Goal: Task Accomplishment & Management: Complete application form

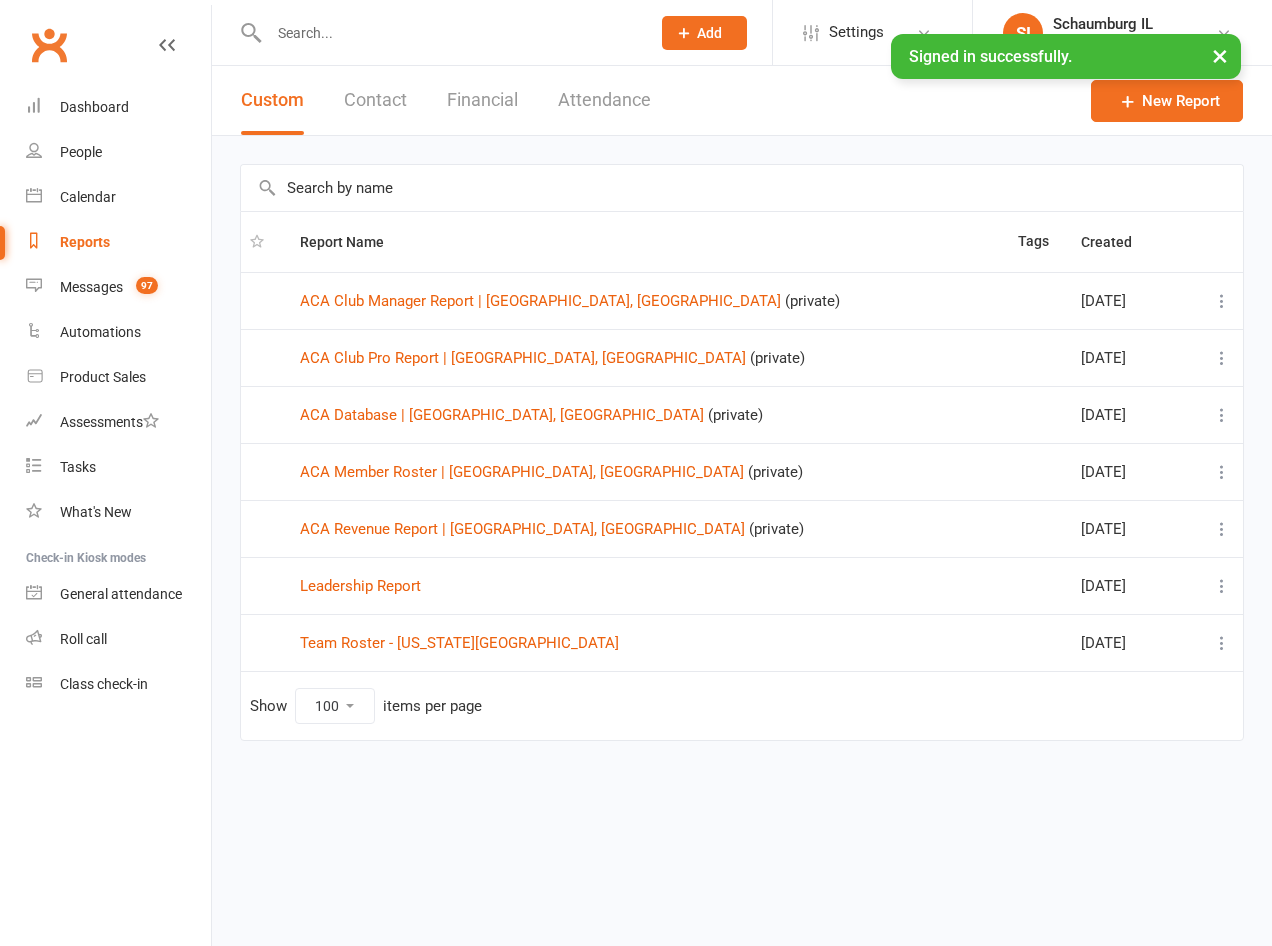
select select "100"
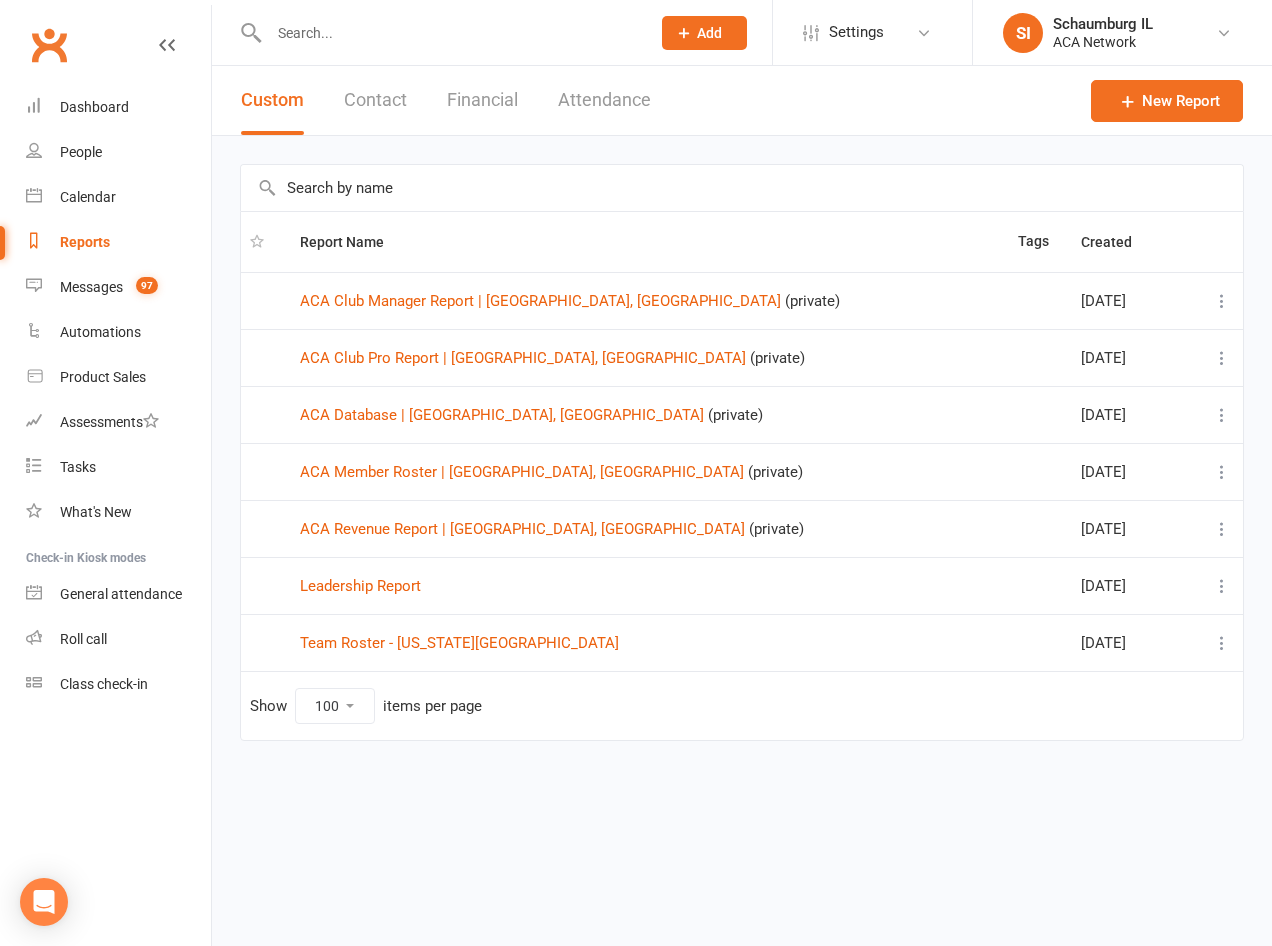
click at [416, 33] on input "text" at bounding box center [449, 33] width 373 height 28
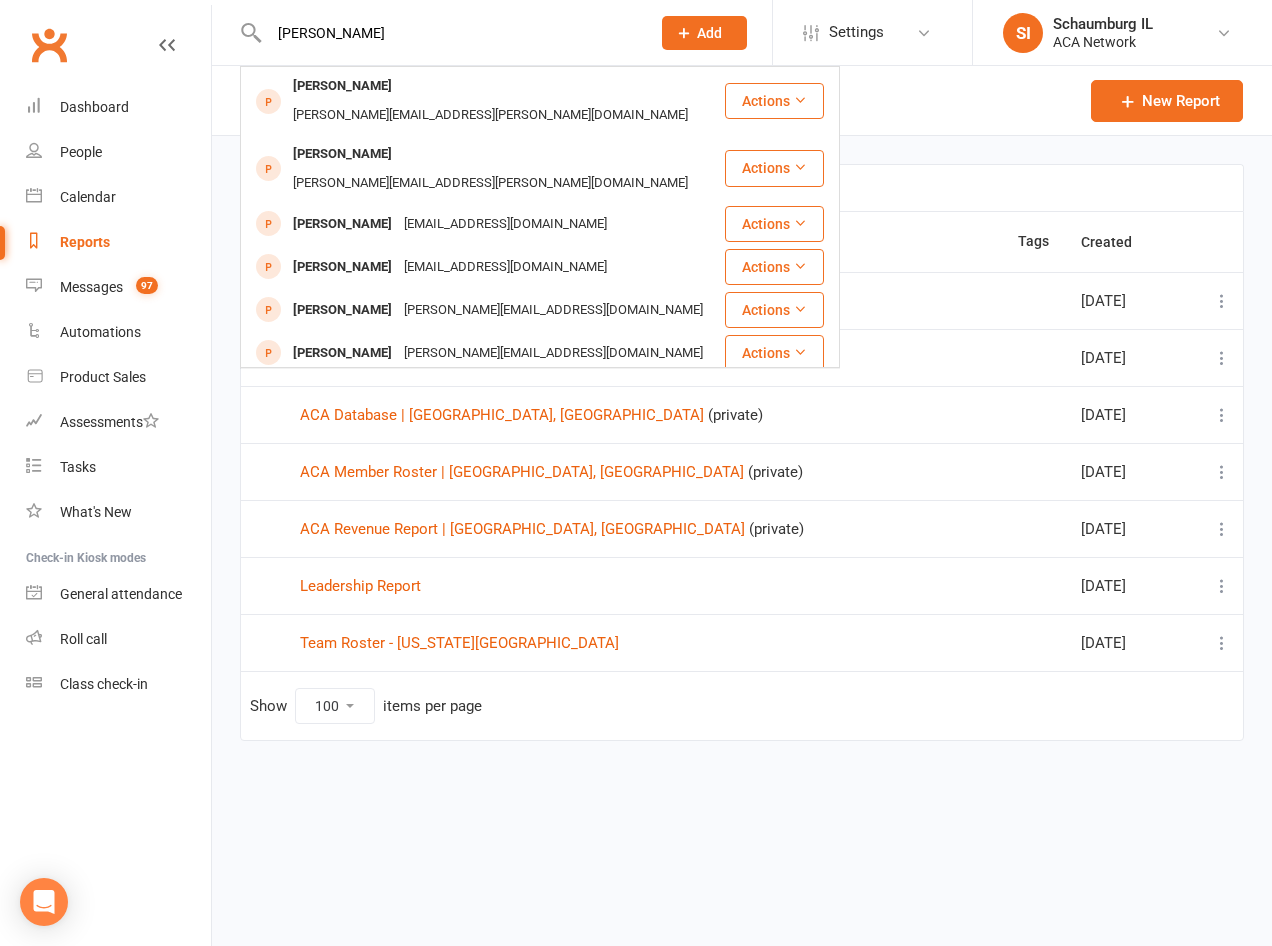
type input "[PERSON_NAME]"
click at [694, 29] on button "Add" at bounding box center [704, 33] width 85 height 34
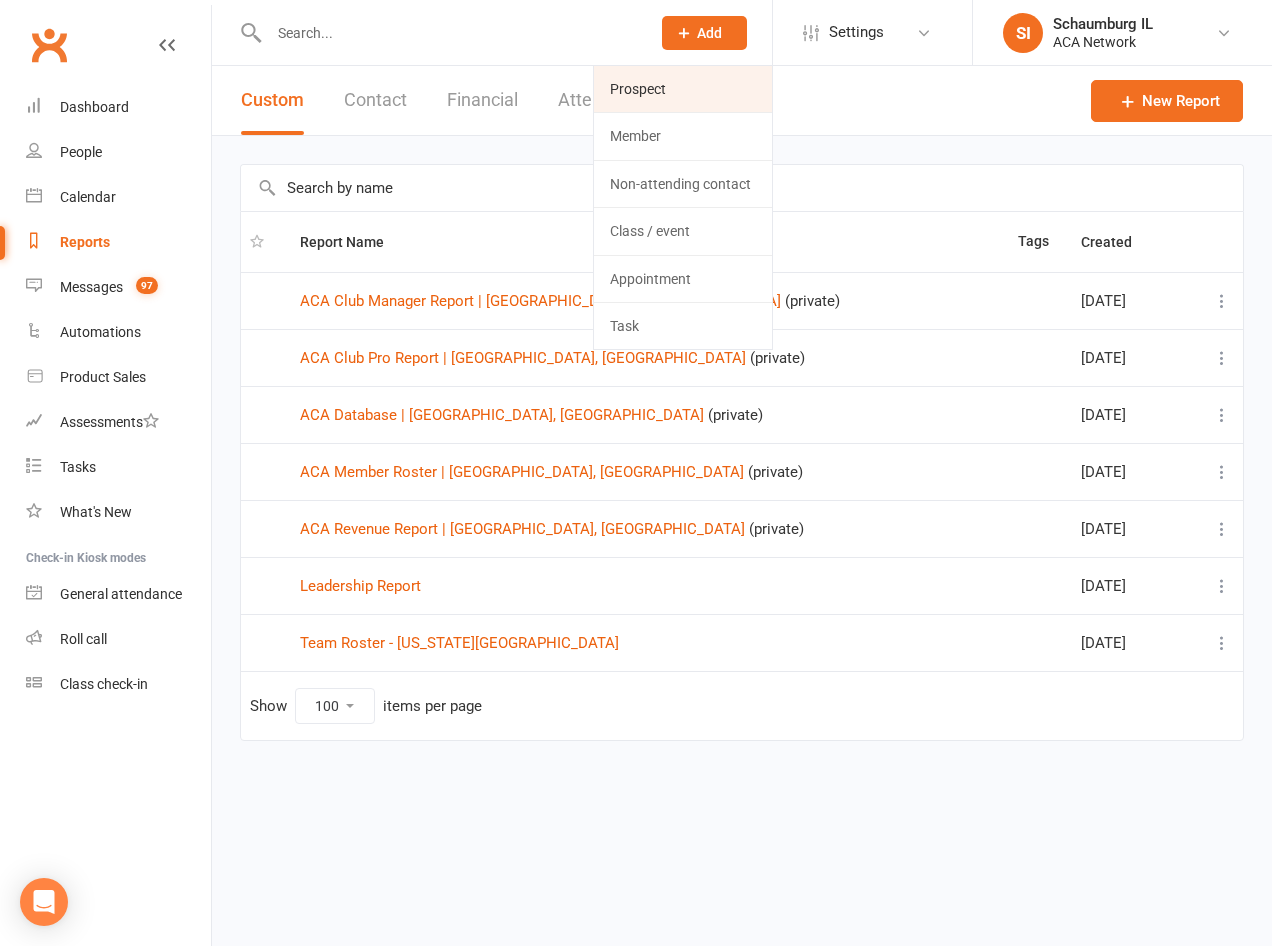
click at [661, 93] on link "Prospect" at bounding box center [683, 89] width 178 height 46
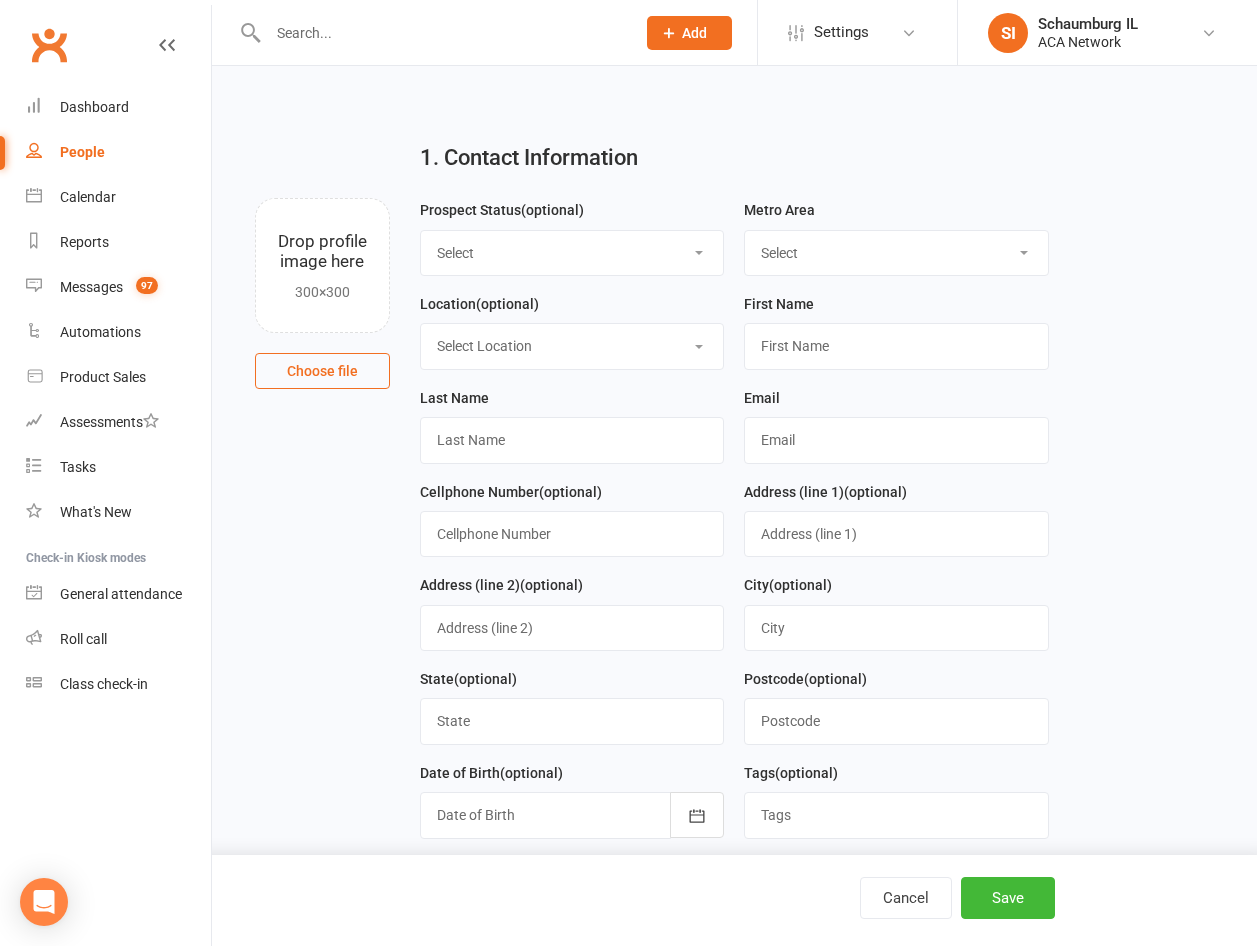
click at [541, 258] on select "Select Lead Guest Interview Not Interested" at bounding box center [572, 253] width 303 height 44
select select "Guest"
click at [421, 231] on select "Select Lead Guest Interview Not Interested" at bounding box center [572, 253] width 303 height 44
click at [844, 260] on select "Select ACA AL-[GEOGRAPHIC_DATA] [GEOGRAPHIC_DATA]-Mobile [GEOGRAPHIC_DATA]-Ft. …" at bounding box center [896, 253] width 303 height 44
select select "IL-[GEOGRAPHIC_DATA]"
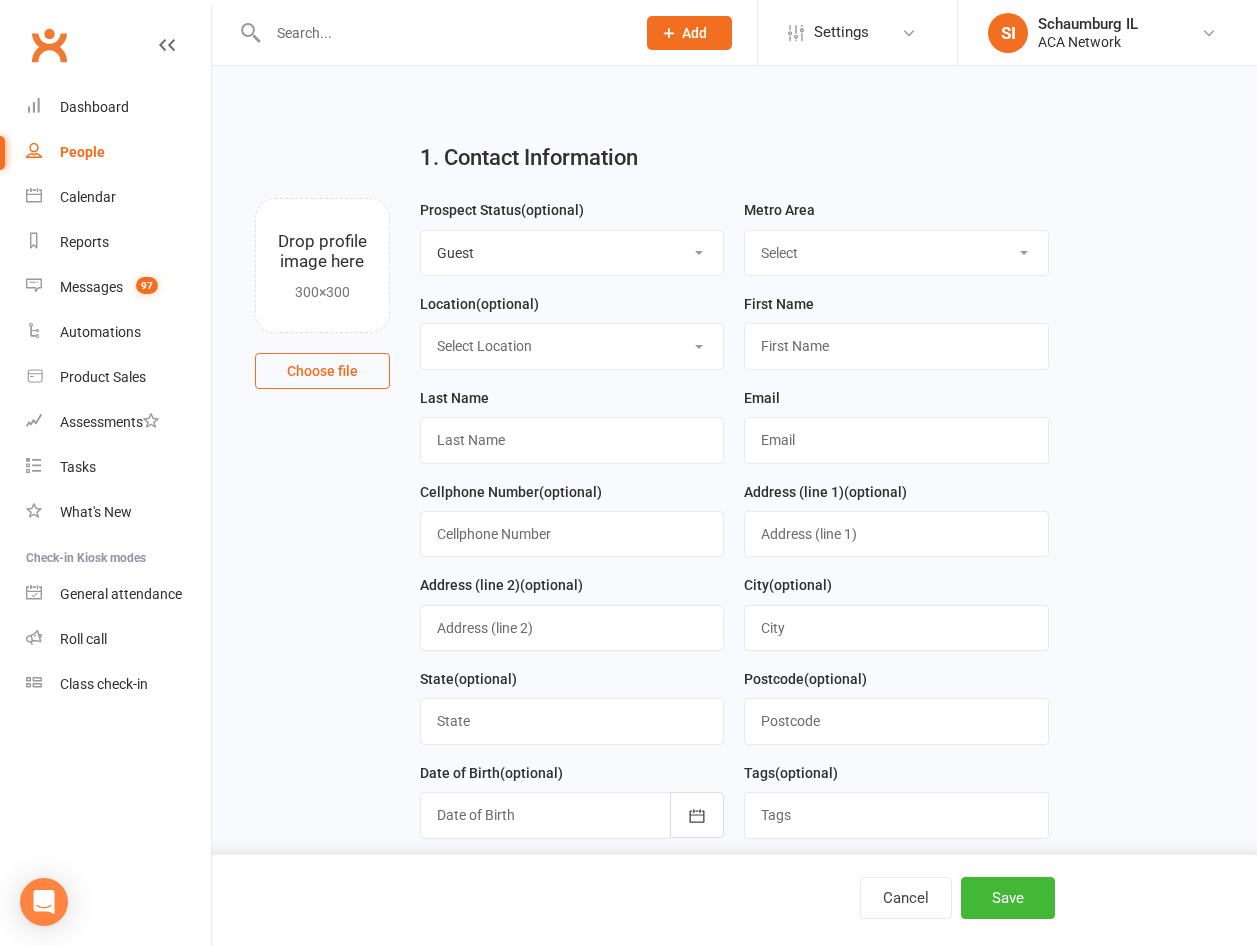
click at [745, 231] on select "Select ACA AL-[GEOGRAPHIC_DATA] [GEOGRAPHIC_DATA]-Mobile [GEOGRAPHIC_DATA]-Ft. …" at bounding box center [896, 253] width 303 height 44
click at [601, 356] on select "Select Location ACA Global Business Club ACA Rookie Club [GEOGRAPHIC_DATA], [GE…" at bounding box center [572, 346] width 303 height 44
select select "17"
click at [421, 326] on select "Select Location ACA Global Business Club ACA Rookie Club [GEOGRAPHIC_DATA], [GE…" at bounding box center [572, 346] width 303 height 44
click at [837, 344] on input "text" at bounding box center [896, 346] width 305 height 46
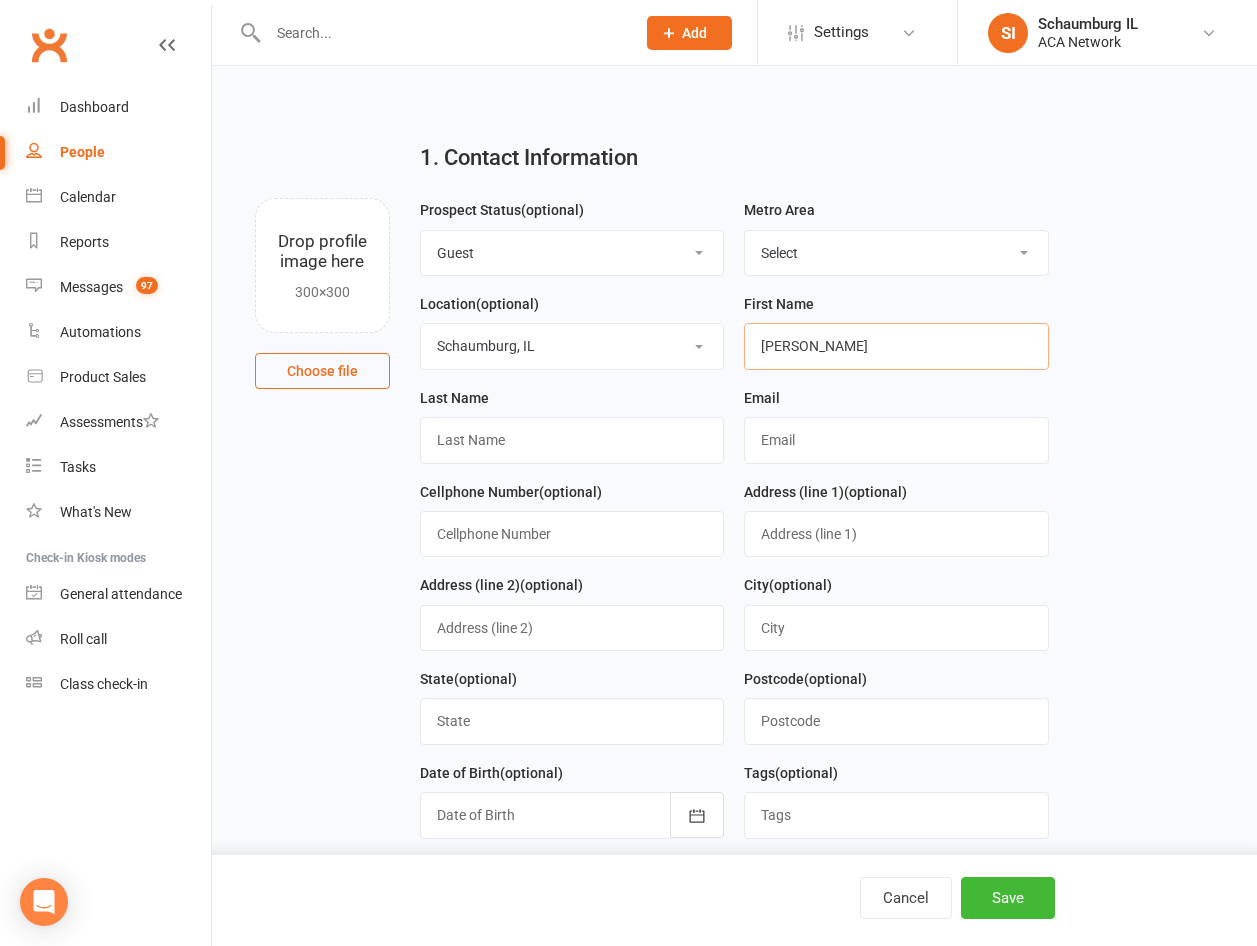
type input "[PERSON_NAME]"
click at [789, 439] on input "text" at bounding box center [896, 440] width 305 height 46
paste input "[EMAIL_ADDRESS][DOMAIN_NAME]"
type input "[EMAIL_ADDRESS][DOMAIN_NAME]"
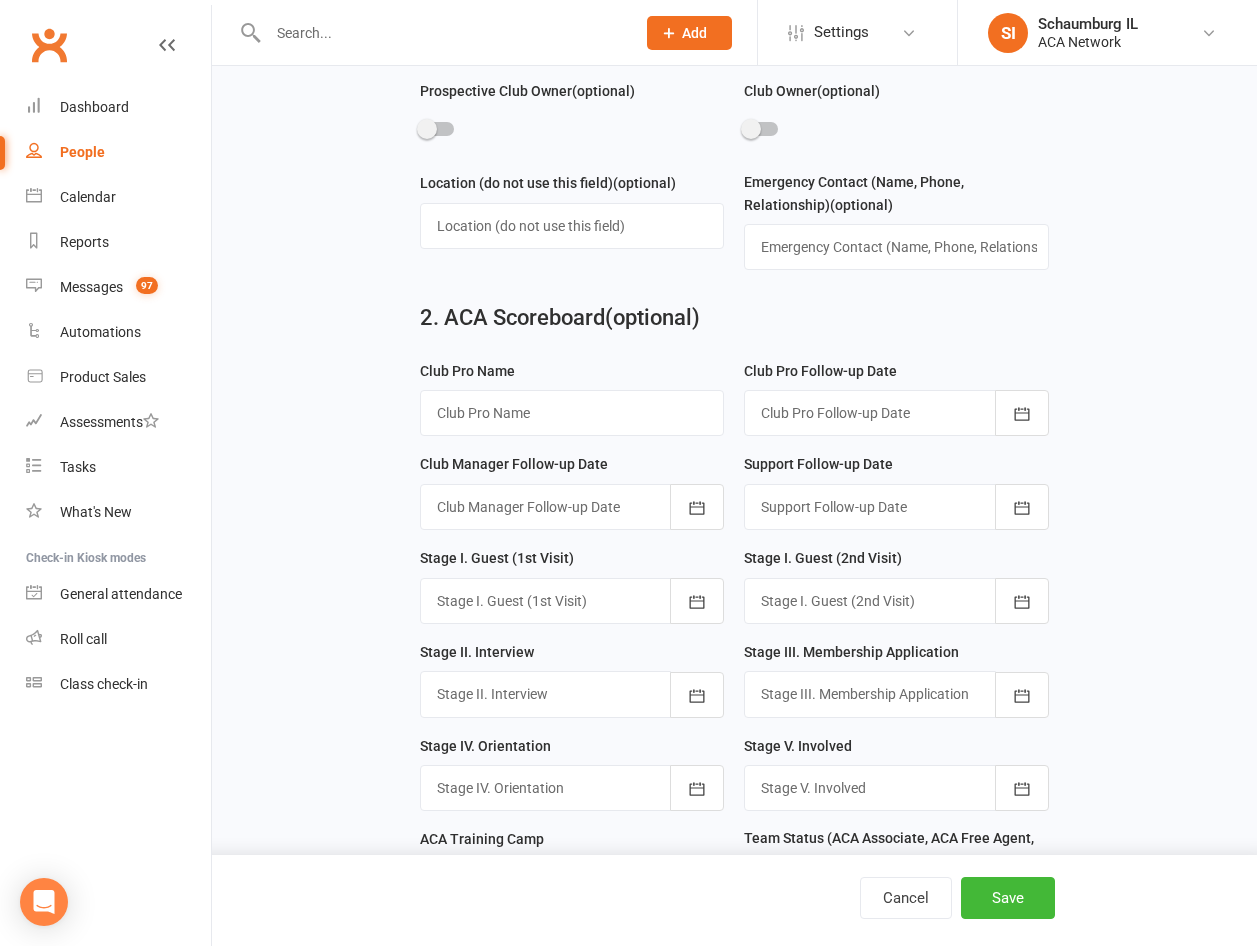
scroll to position [1000, 0]
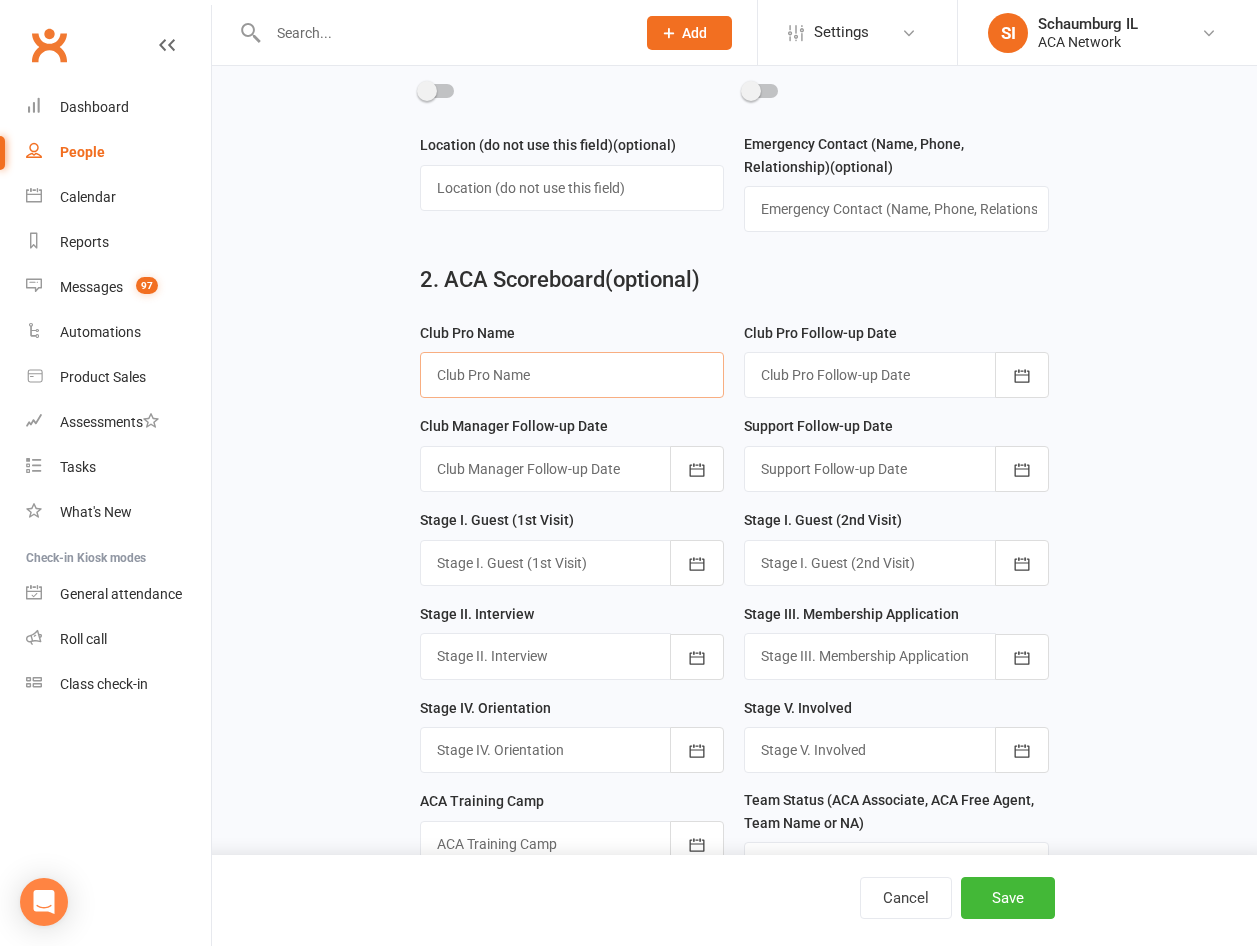
click at [584, 390] on input "text" at bounding box center [572, 375] width 305 height 46
type input "[PERSON_NAME]"
click at [1020, 378] on icon "button" at bounding box center [1022, 376] width 20 height 20
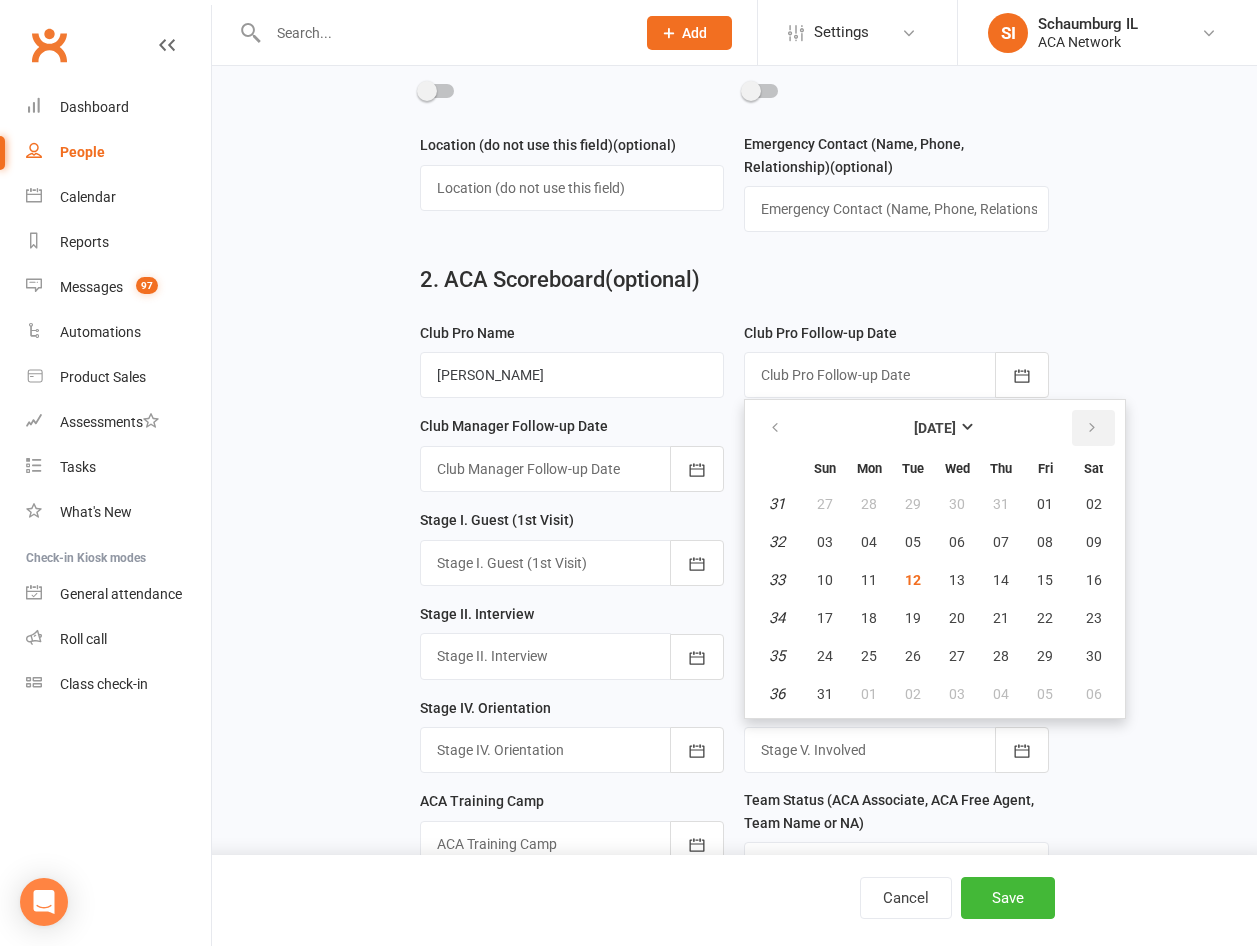
click at [1091, 436] on icon "button" at bounding box center [1092, 428] width 14 height 16
click at [866, 549] on span "08" at bounding box center [869, 542] width 16 height 16
type input "[DATE]"
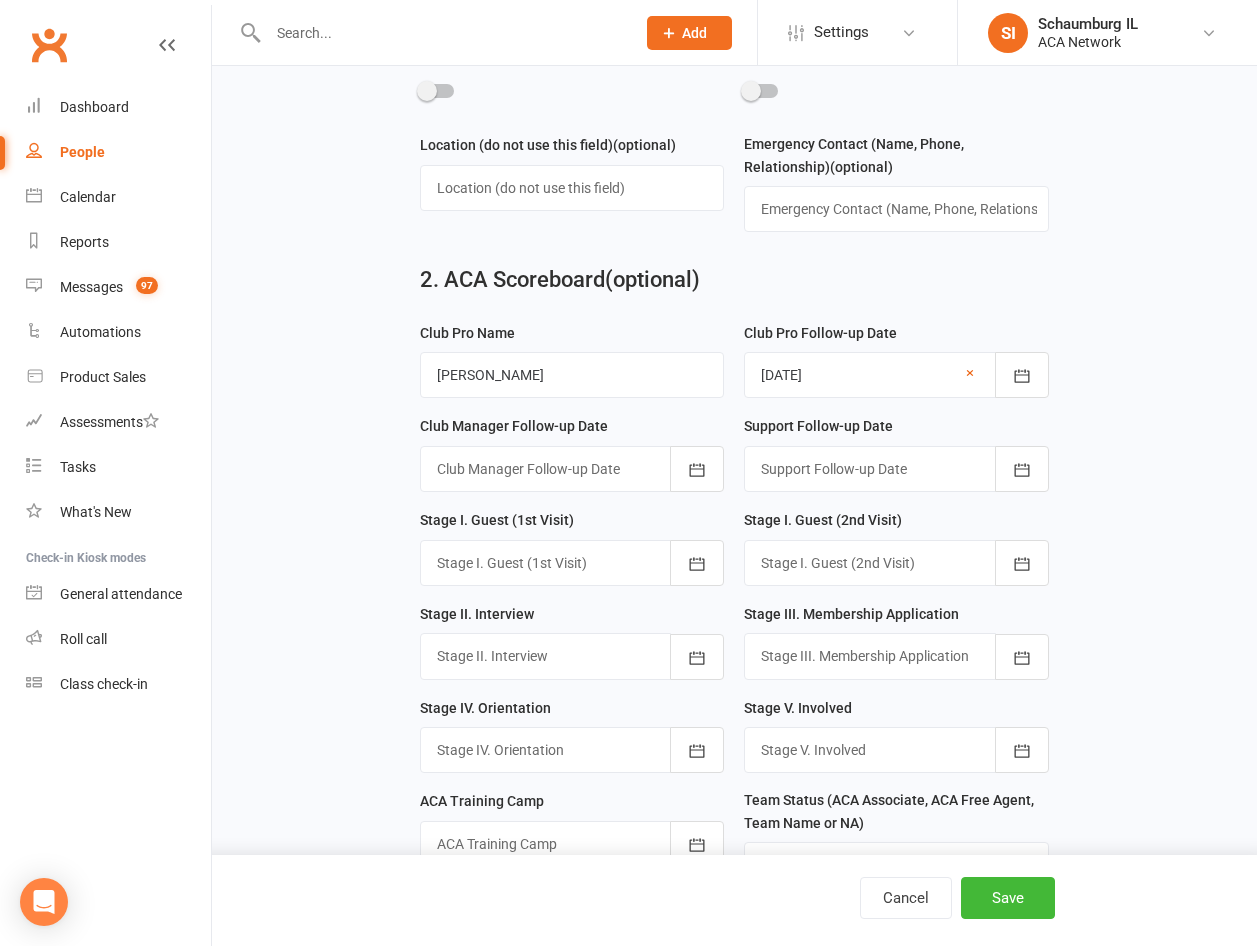
click at [586, 577] on div at bounding box center [572, 563] width 305 height 46
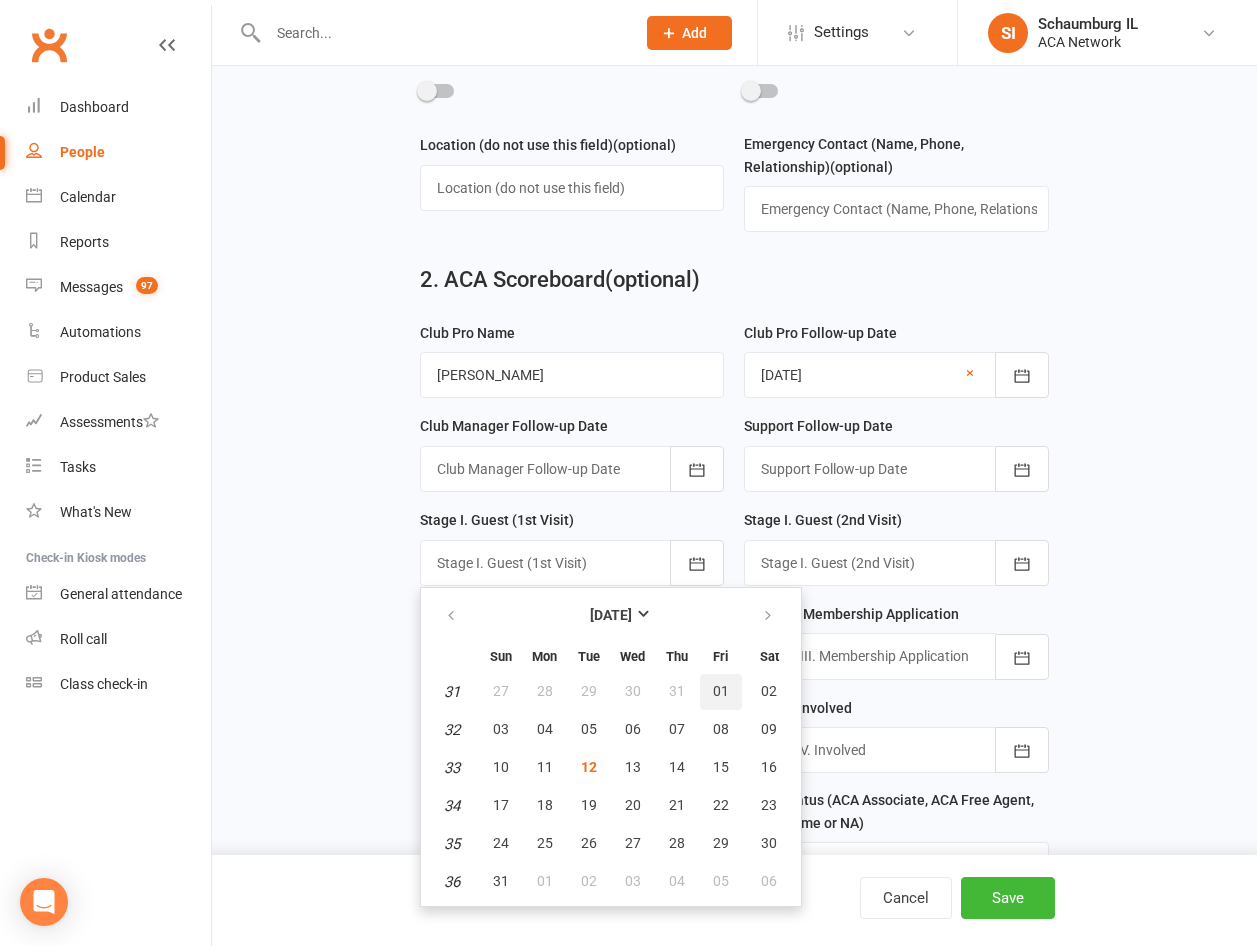
click at [717, 699] on span "01" at bounding box center [721, 691] width 16 height 16
type input "[DATE]"
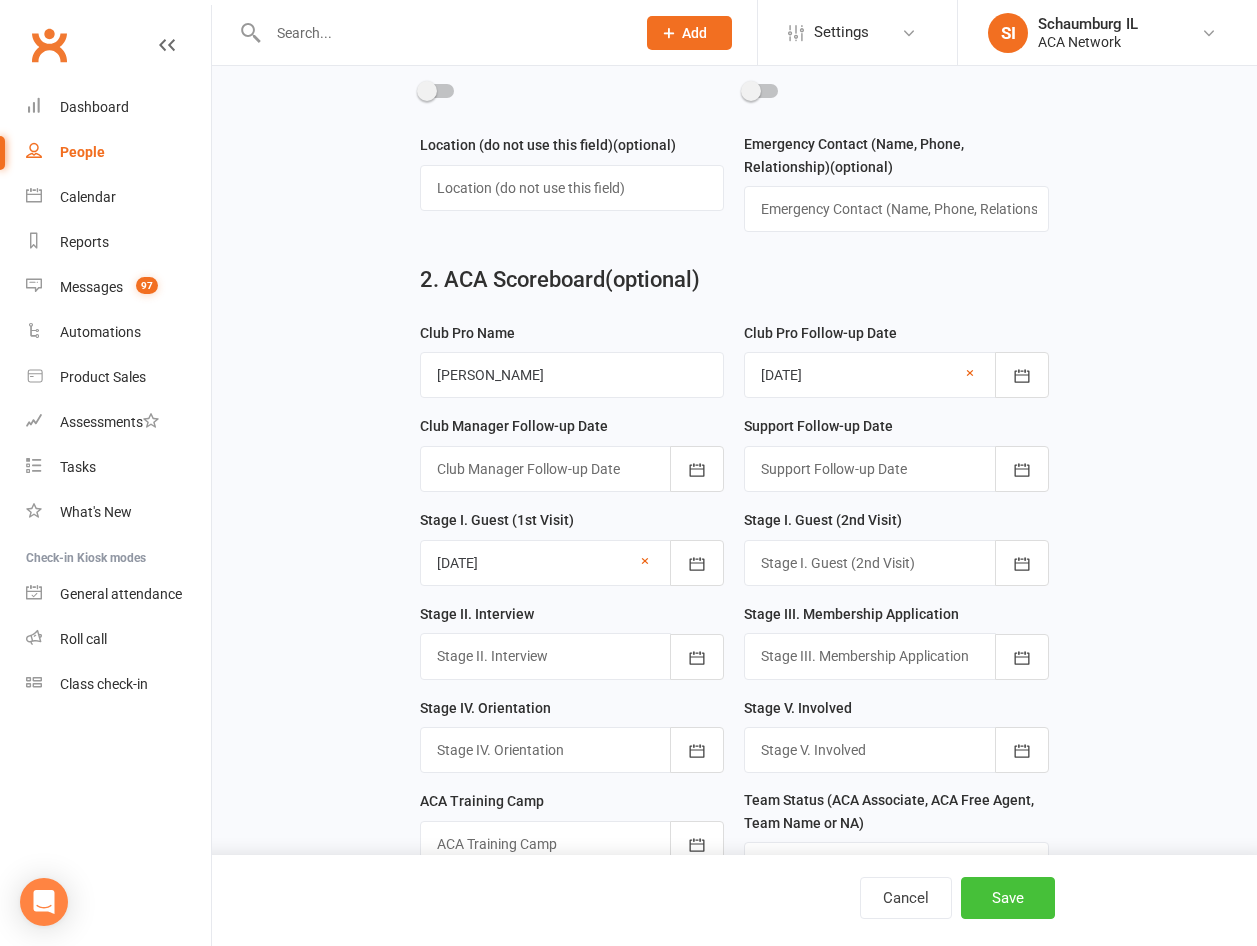
click at [1016, 897] on button "Save" at bounding box center [1008, 898] width 94 height 42
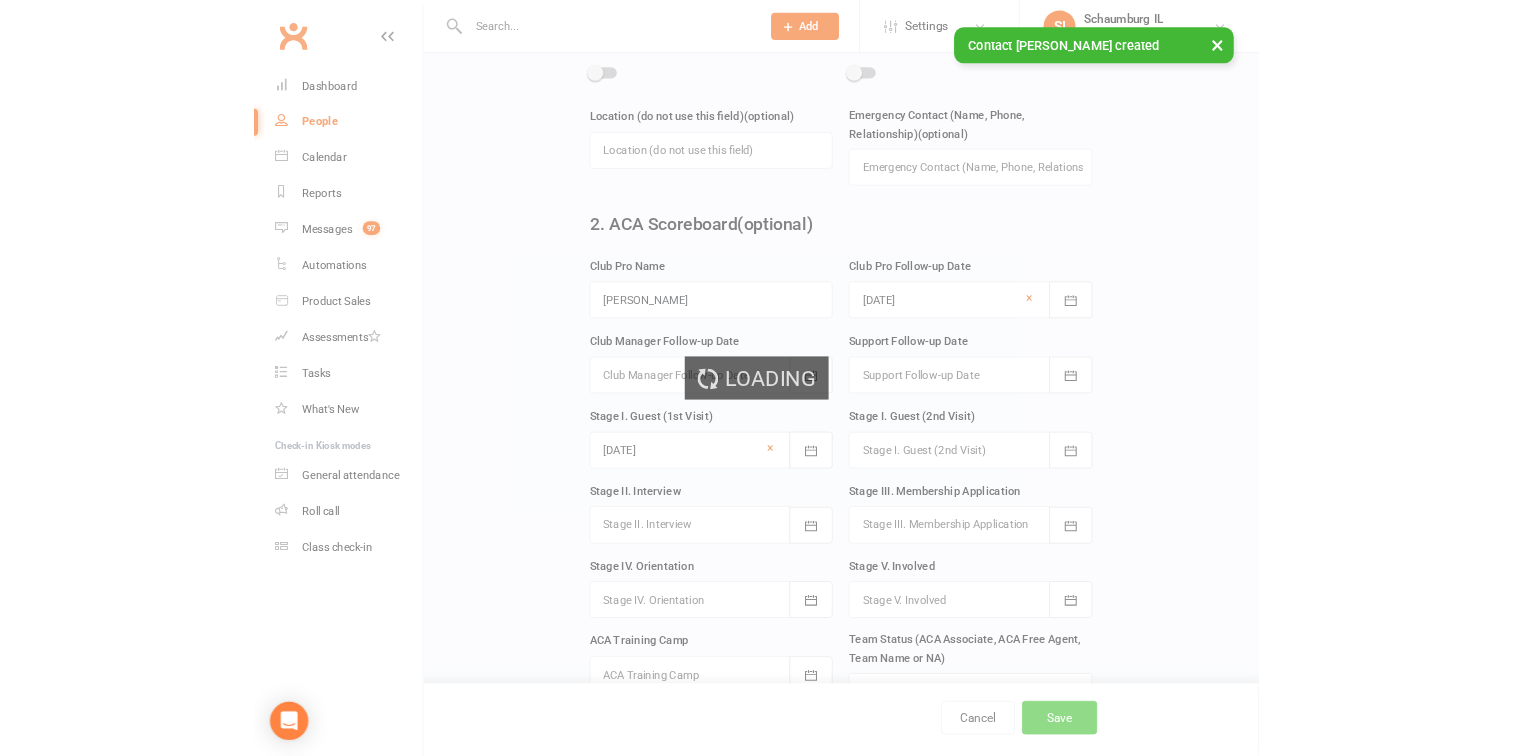
scroll to position [0, 0]
